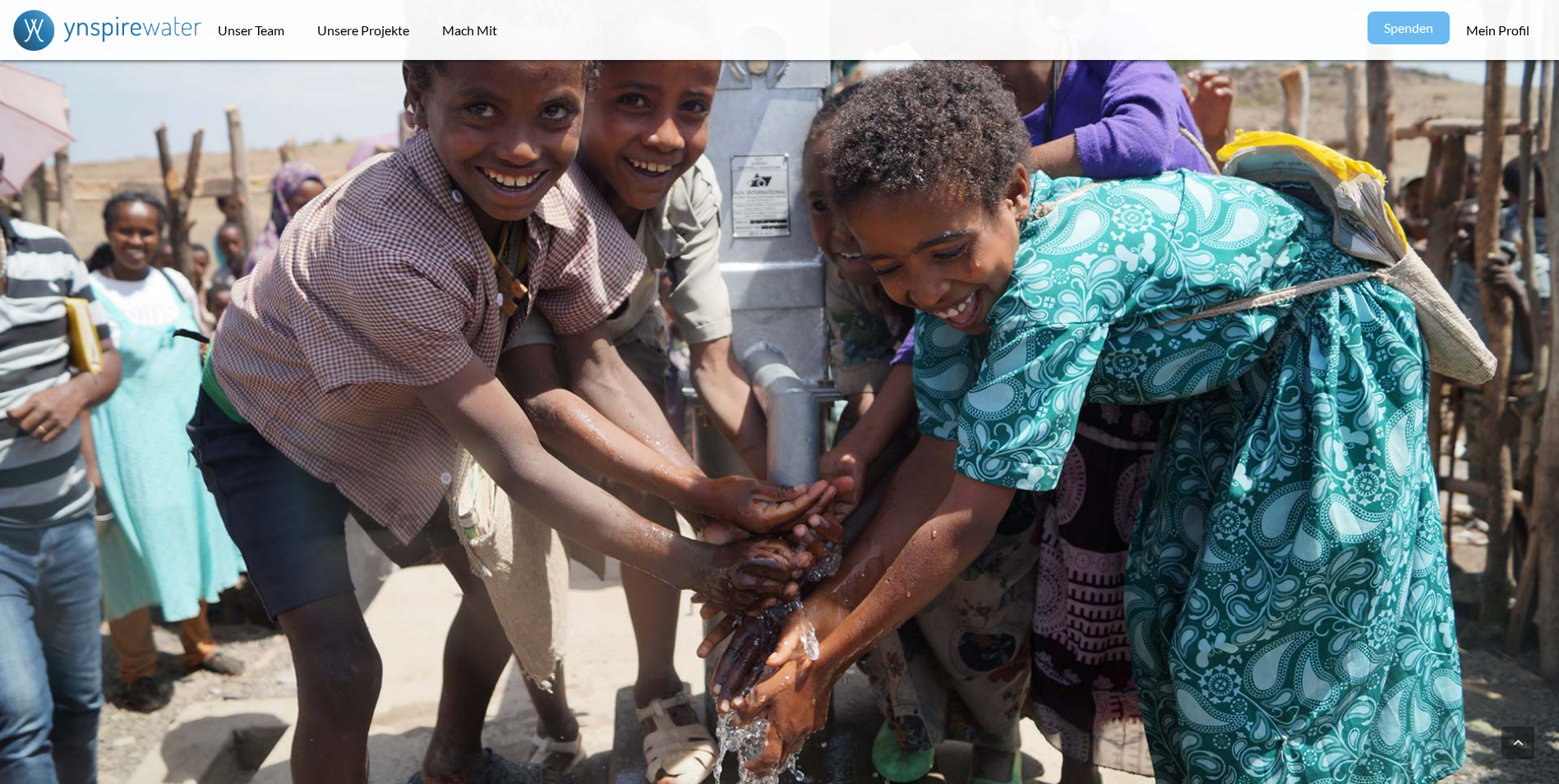
scroll to position [2736, 0]
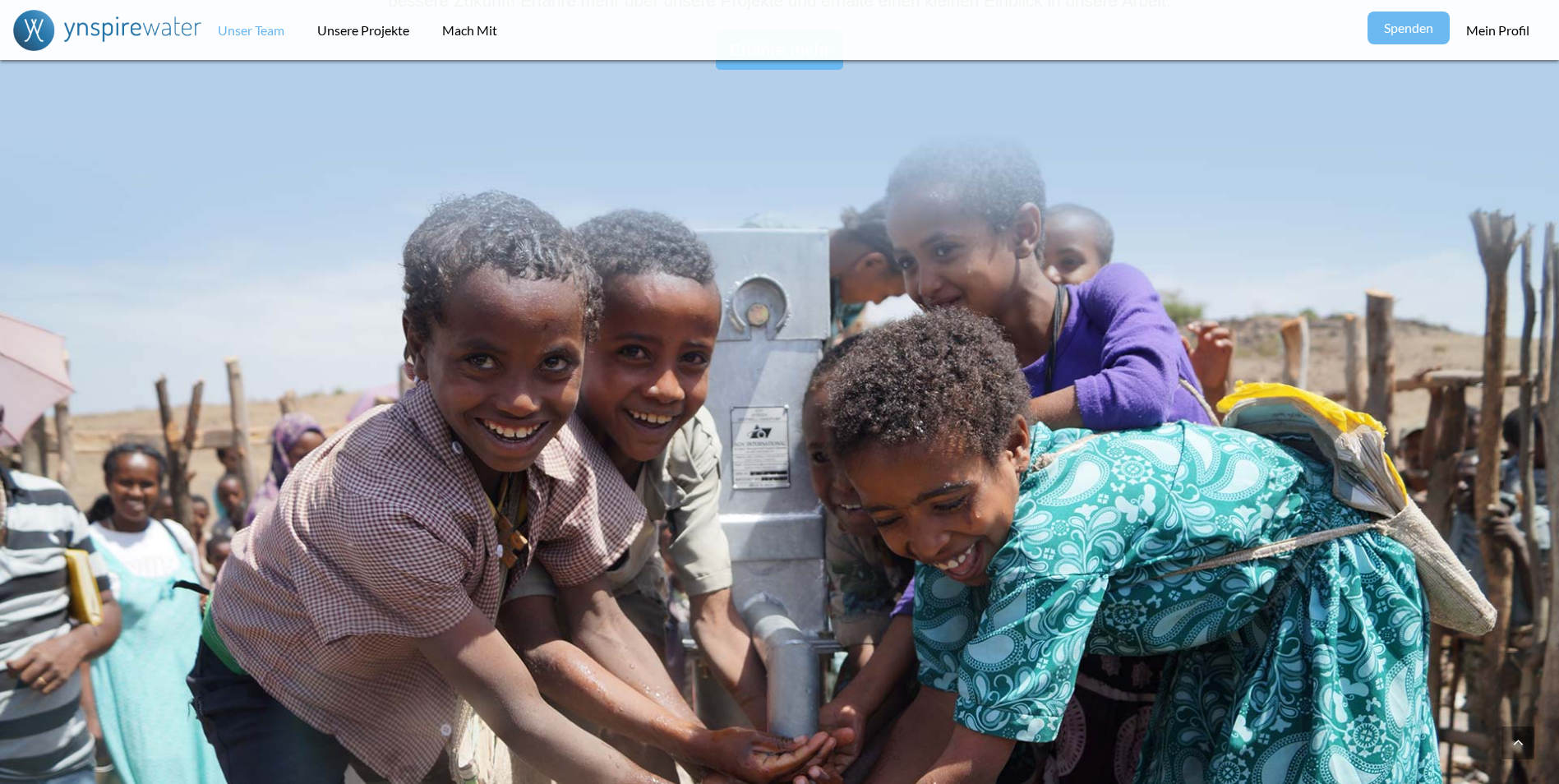
click at [274, 38] on link "Unser Team" at bounding box center [251, 30] width 99 height 60
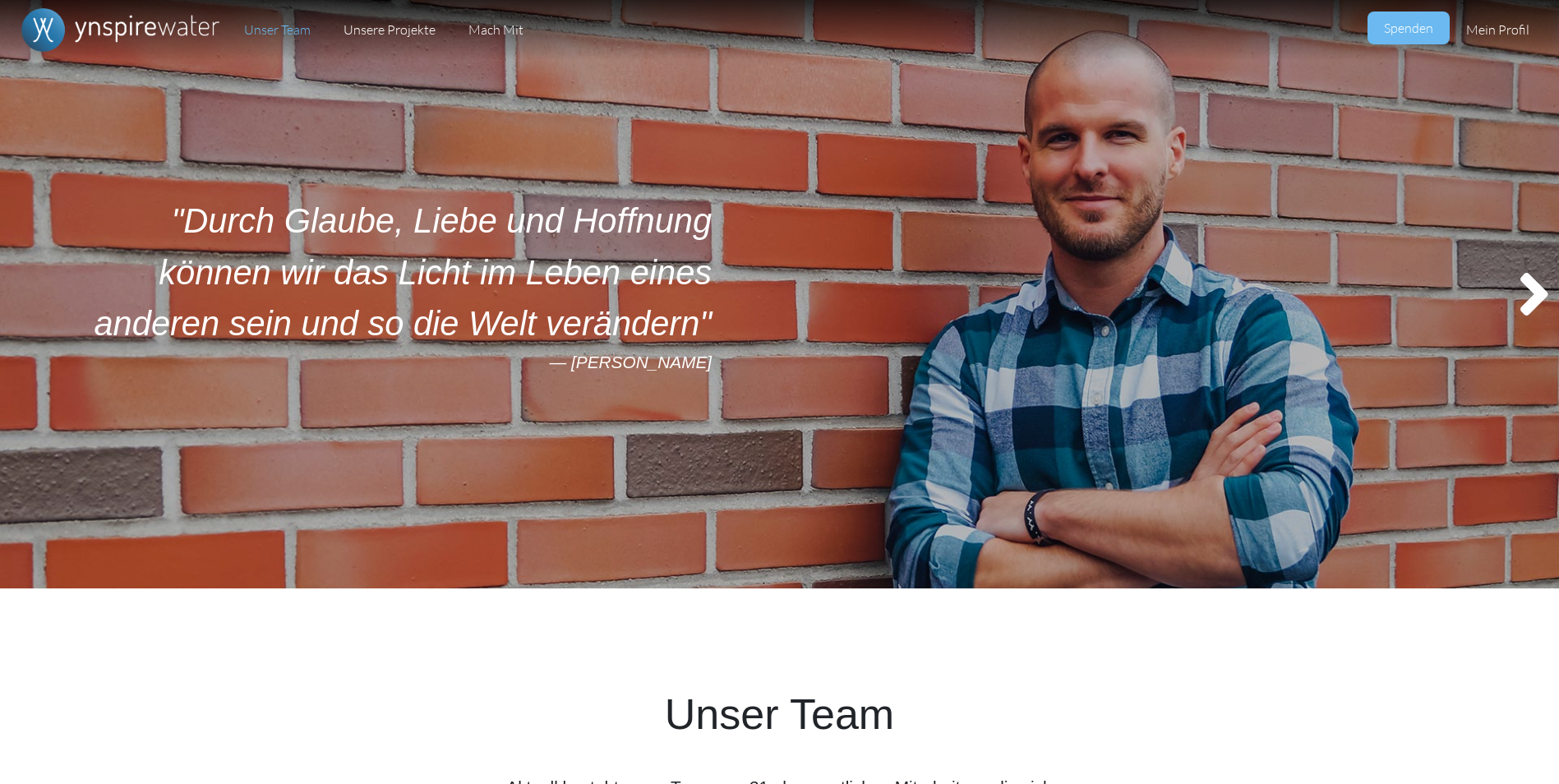
click at [361, 25] on link "Unsere Projekte" at bounding box center [389, 30] width 125 height 60
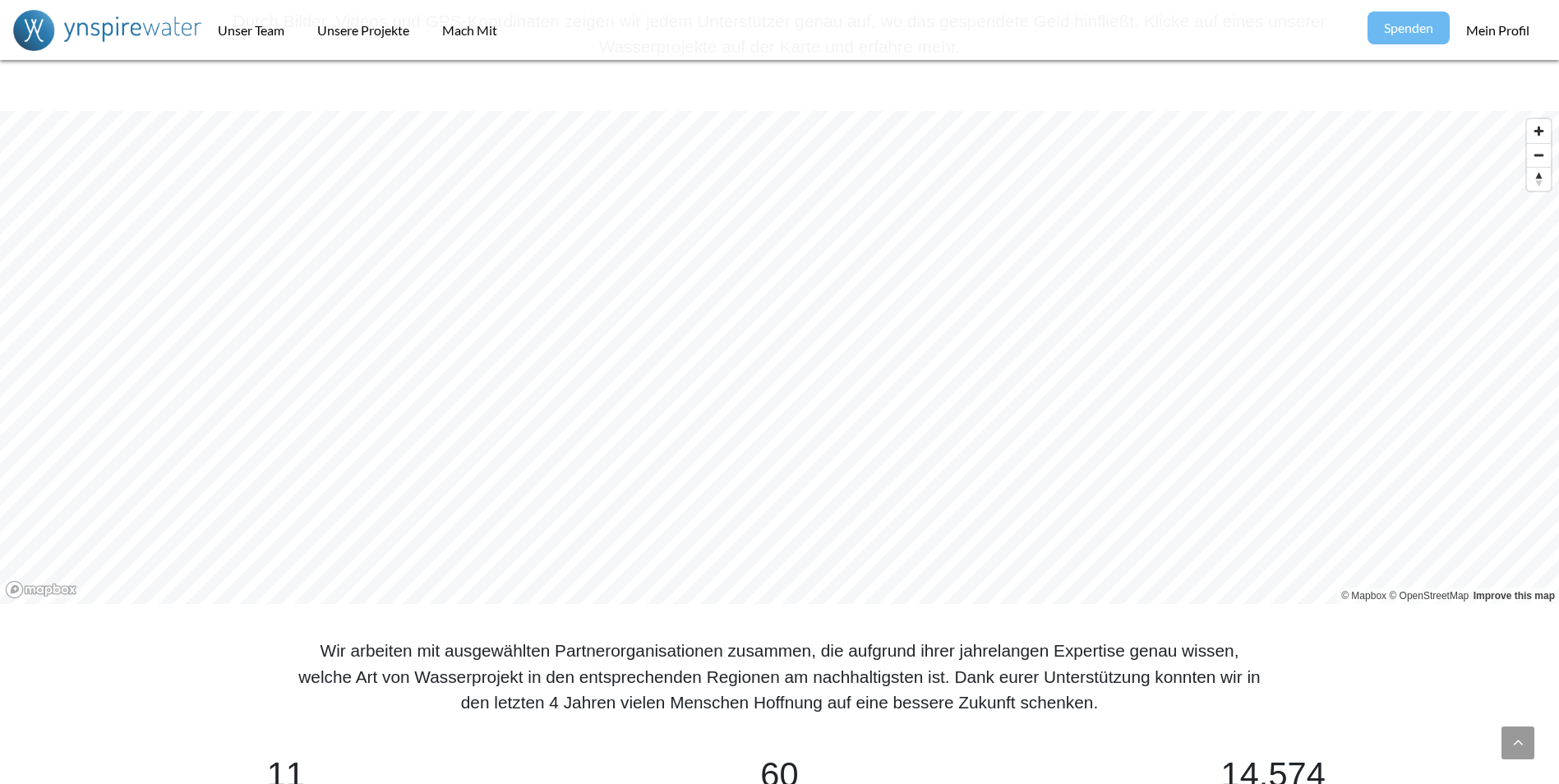
scroll to position [700, 0]
